Goal: Transaction & Acquisition: Download file/media

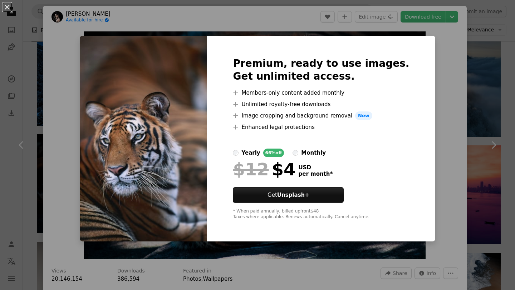
scroll to position [687, 0]
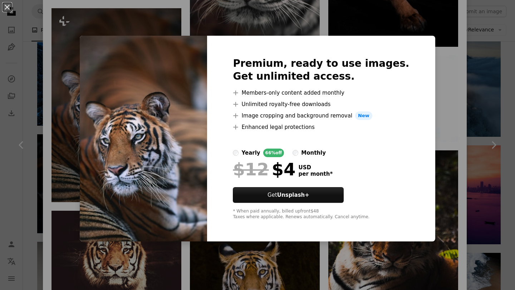
click at [443, 67] on div "An X shape Premium, ready to use images. Get unlimited access. A plus sign Memb…" at bounding box center [257, 145] width 515 height 290
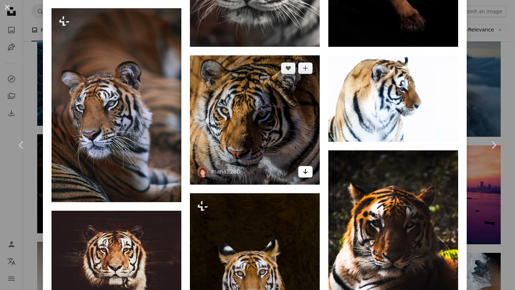
click at [303, 169] on icon "Download" at bounding box center [305, 171] width 5 height 5
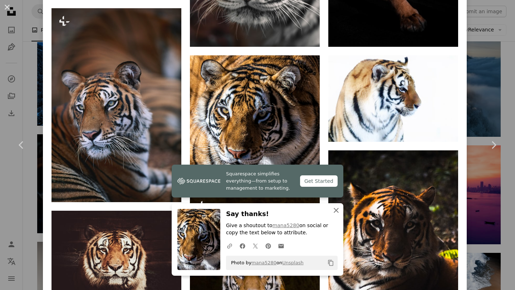
click at [334, 210] on icon "button" at bounding box center [336, 210] width 5 height 5
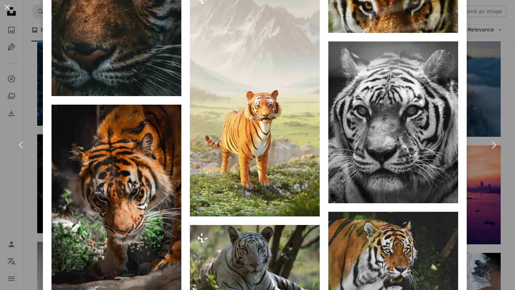
scroll to position [1538, 0]
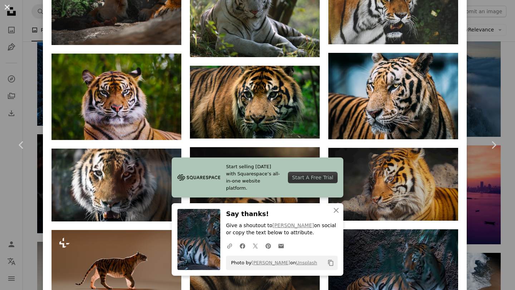
click at [8, 6] on button "An X shape" at bounding box center [7, 7] width 9 height 9
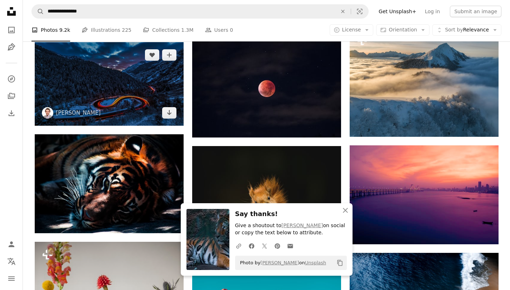
click at [140, 100] on img at bounding box center [109, 84] width 149 height 84
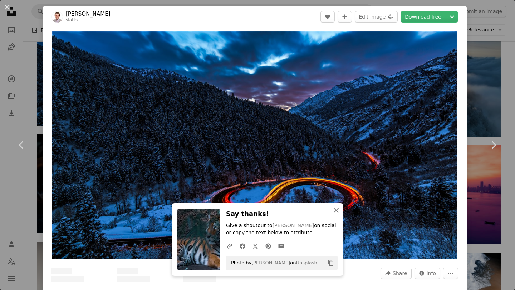
click at [334, 211] on icon "button" at bounding box center [336, 210] width 5 height 5
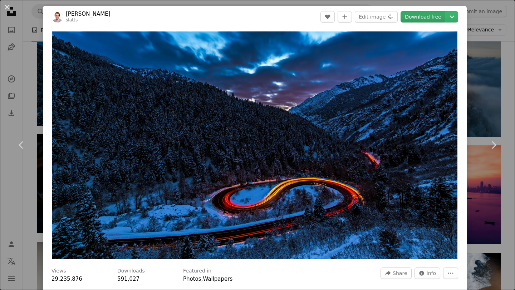
click at [424, 18] on link "Download free" at bounding box center [422, 16] width 45 height 11
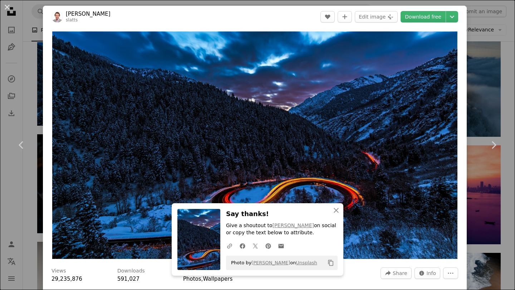
scroll to position [254, 0]
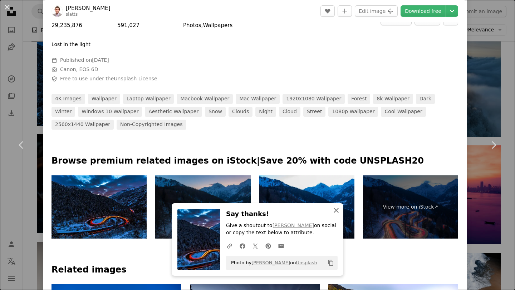
click at [334, 211] on icon "button" at bounding box center [336, 210] width 5 height 5
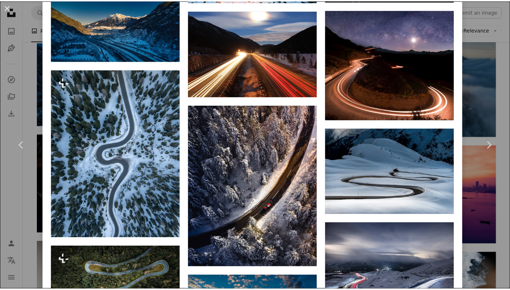
scroll to position [1384, 0]
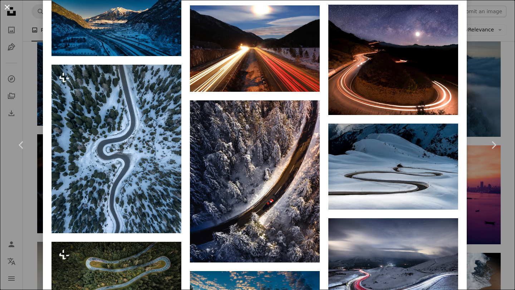
click at [8, 5] on button "An X shape" at bounding box center [7, 7] width 9 height 9
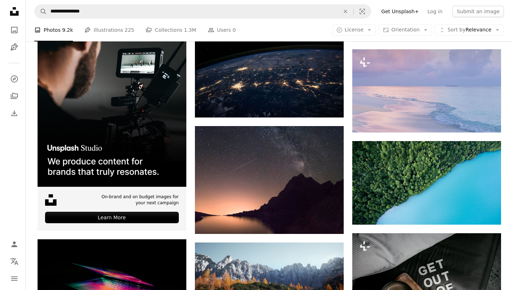
scroll to position [1115, 0]
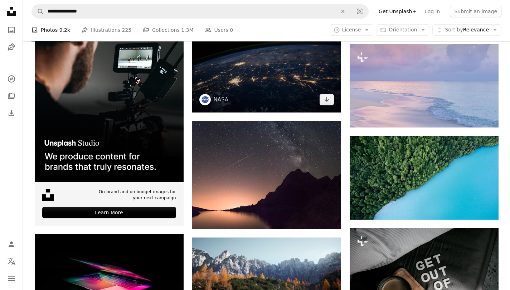
click at [282, 64] on img at bounding box center [266, 63] width 149 height 99
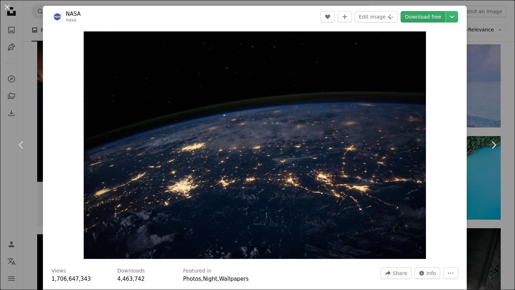
click at [420, 18] on link "Download free" at bounding box center [422, 16] width 45 height 11
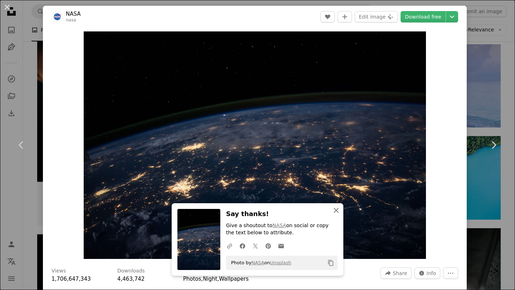
click at [333, 214] on icon "An X shape" at bounding box center [336, 210] width 9 height 9
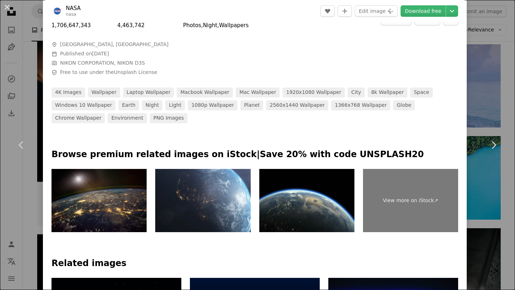
scroll to position [508, 0]
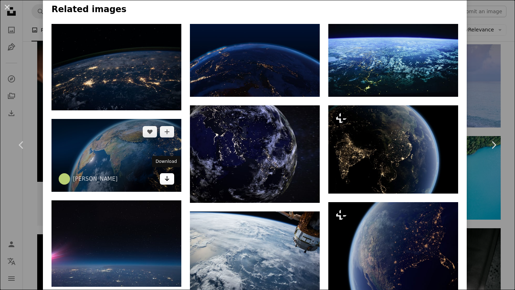
click at [165, 177] on icon "Download" at bounding box center [167, 178] width 5 height 5
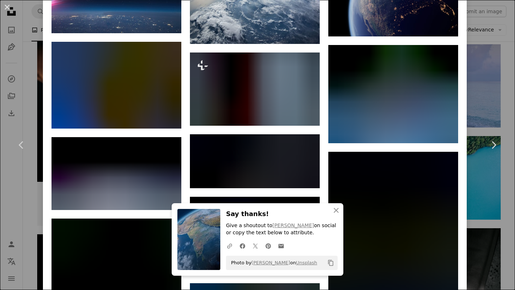
scroll to position [1016, 0]
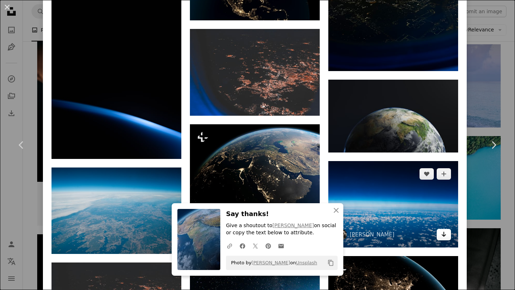
click at [441, 230] on icon "Arrow pointing down" at bounding box center [444, 234] width 6 height 9
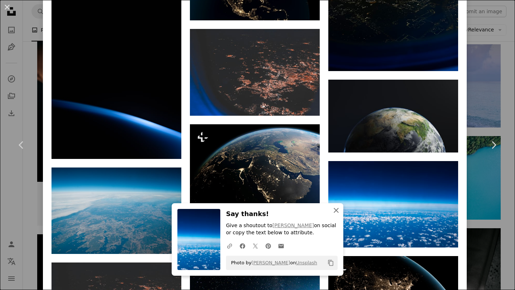
click at [337, 212] on icon "An X shape" at bounding box center [336, 210] width 9 height 9
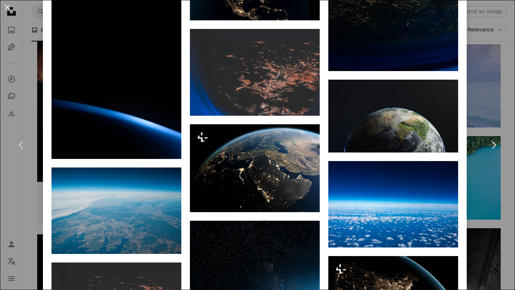
scroll to position [1270, 0]
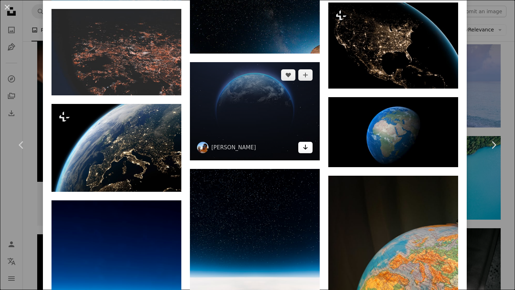
click at [303, 145] on icon "Download" at bounding box center [305, 147] width 5 height 5
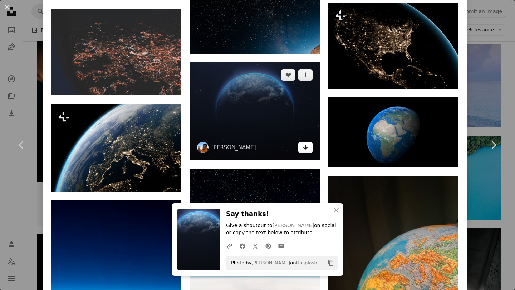
click at [303, 145] on icon "Download" at bounding box center [305, 147] width 5 height 5
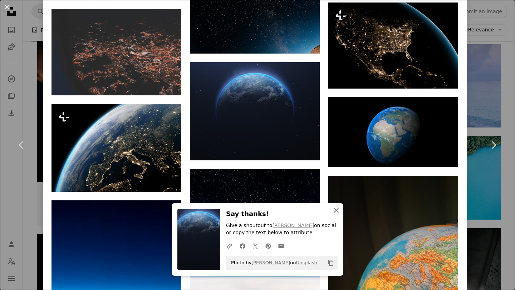
click at [334, 209] on icon "An X shape" at bounding box center [336, 210] width 9 height 9
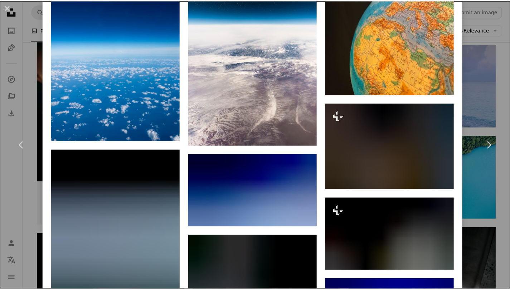
scroll to position [1778, 0]
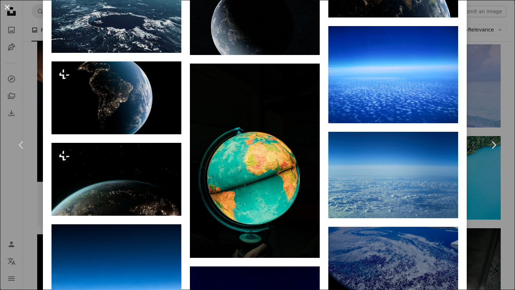
click at [5, 7] on button "An X shape" at bounding box center [7, 7] width 9 height 9
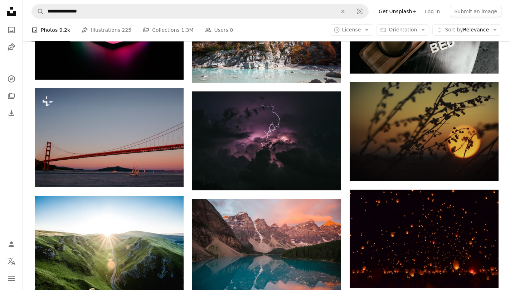
scroll to position [1623, 0]
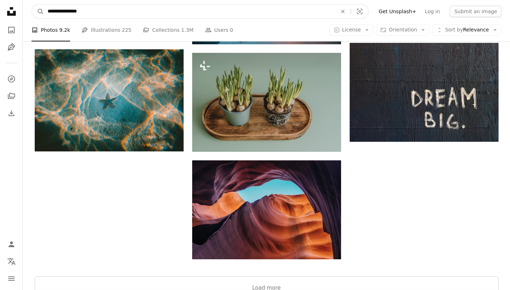
click at [99, 12] on input "**********" at bounding box center [189, 12] width 291 height 14
click at [46, 9] on input "**********" at bounding box center [189, 12] width 291 height 14
type input "**********"
click at [32, 5] on button "A magnifying glass" at bounding box center [38, 12] width 12 height 14
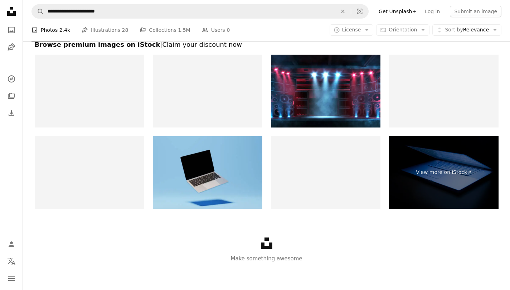
scroll to position [1570, 0]
